Goal: Transaction & Acquisition: Purchase product/service

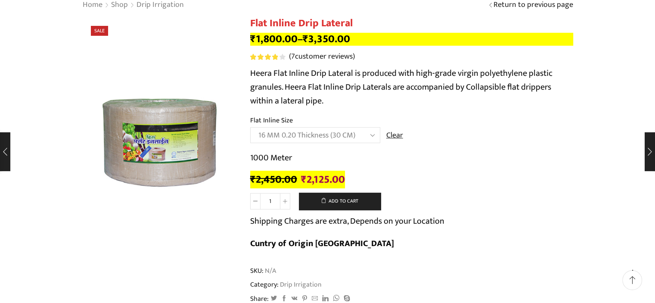
click at [472, 137] on td "Choose an option 12 MM 0.25 Thickness (30 CM) 12 MM 0.25 Thickness (40 CM) 12 M…" at bounding box center [411, 139] width 323 height 24
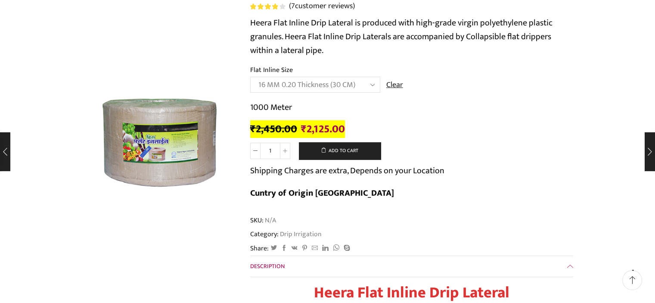
scroll to position [121, 0]
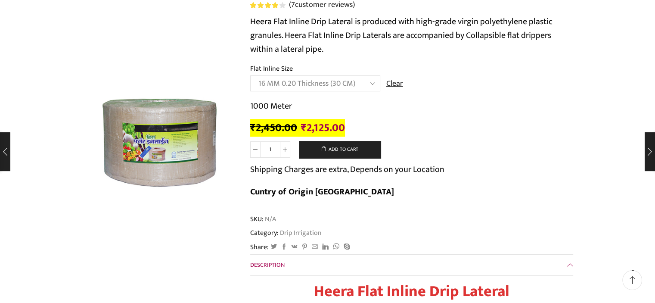
click at [360, 81] on select "Choose an option 12 MM 0.25 Thickness (30 CM) 12 MM 0.25 Thickness (40 CM) 12 M…" at bounding box center [315, 83] width 130 height 16
click at [250, 75] on select "Choose an option 12 MM 0.25 Thickness (30 CM) 12 MM 0.25 Thickness (40 CM) 12 M…" at bounding box center [315, 83] width 130 height 16
click at [359, 84] on select "Choose an option 12 MM 0.25 Thickness (30 CM) 12 MM 0.25 Thickness (40 CM) 12 M…" at bounding box center [315, 83] width 130 height 16
click at [250, 75] on select "Choose an option 12 MM 0.25 Thickness (30 CM) 12 MM 0.25 Thickness (40 CM) 12 M…" at bounding box center [315, 83] width 130 height 16
click at [371, 80] on select "Choose an option 12 MM 0.25 Thickness (30 CM) 12 MM 0.25 Thickness (40 CM) 12 M…" at bounding box center [315, 83] width 130 height 16
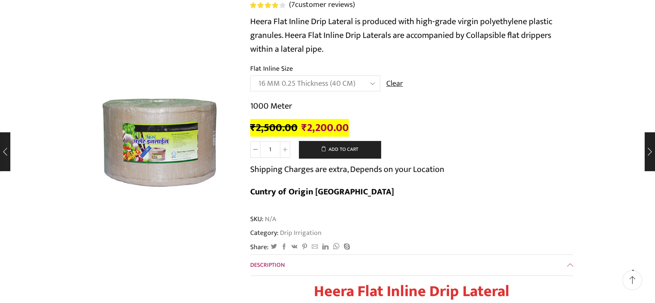
select select "16 MM 0.25 Thickness (30 CM)"
click at [250, 75] on select "Choose an option 12 MM 0.25 Thickness (30 CM) 12 MM 0.25 Thickness (40 CM) 12 M…" at bounding box center [315, 83] width 130 height 16
click at [393, 122] on div "₹ 2,750.00 Original price was: ₹2,750.00. ₹ 2,300.00 Current price is: ₹2,300.0…" at bounding box center [411, 128] width 323 height 13
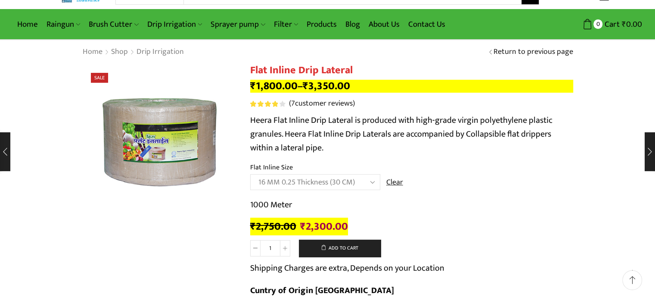
scroll to position [0, 0]
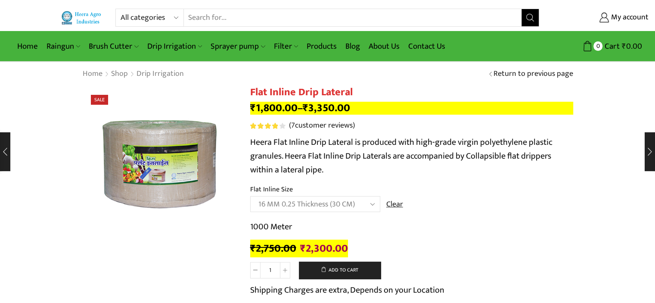
click at [437, 76] on div "Home Shop Drip Irrigation Return to previous page" at bounding box center [328, 74] width 504 height 11
click at [494, 236] on div "1000 Meter ₹ 2,750.00 Original price was: ₹2,750.00. ₹ 2,300.00 Current price i…" at bounding box center [411, 238] width 323 height 36
click at [323, 45] on link "Products" at bounding box center [322, 46] width 39 height 20
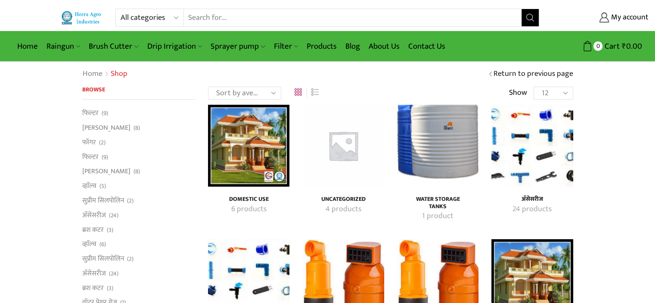
click at [518, 145] on img "Visit product category अ‍ॅसेसरीज" at bounding box center [532, 145] width 81 height 81
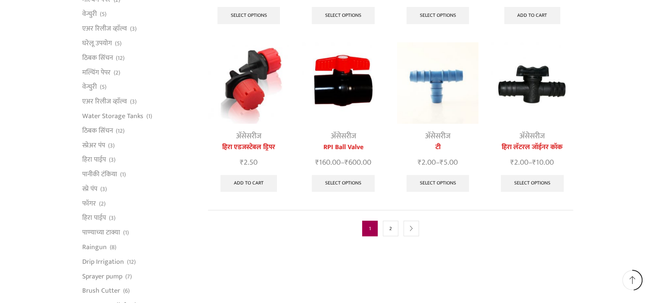
scroll to position [431, 0]
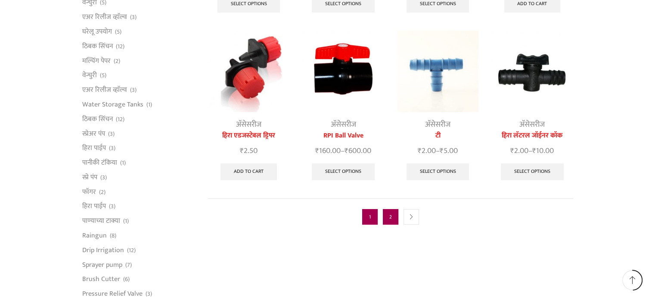
click at [389, 209] on link "2" at bounding box center [391, 217] width 16 height 16
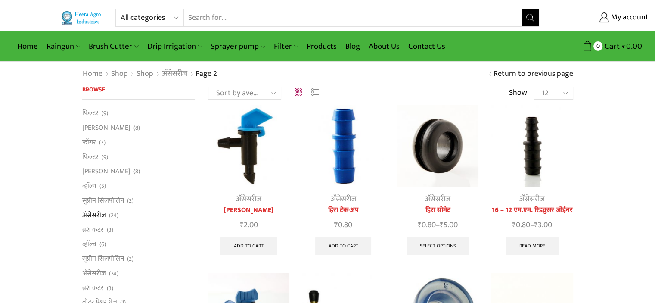
click at [566, 91] on select "12 24 36 All" at bounding box center [553, 93] width 39 height 13
click at [246, 91] on select "Sort by popularity Sort by average rating Sort by latest Sort by price: low to …" at bounding box center [244, 93] width 73 height 13
click at [349, 75] on div "Home Shop Shop अ‍ॅसेसरीज Page 2 Page 2 Return to previous page" at bounding box center [328, 74] width 504 height 11
click at [140, 75] on link "Shop" at bounding box center [145, 74] width 18 height 11
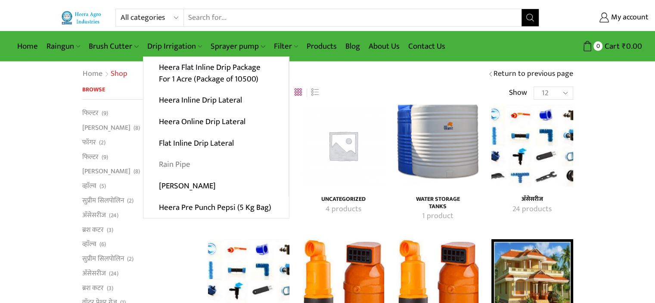
click at [176, 165] on link "Rain Pipe" at bounding box center [215, 165] width 145 height 22
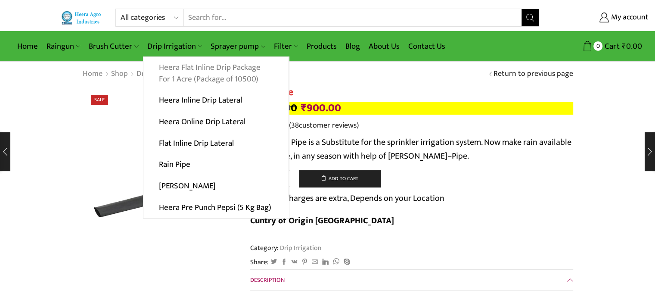
click at [183, 72] on link "Heera Flat Inline Drip Package For 1 Acre (Package of 10500)" at bounding box center [215, 73] width 145 height 33
